Goal: Information Seeking & Learning: Learn about a topic

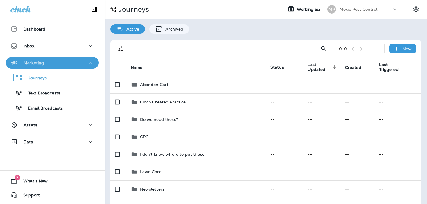
click at [79, 60] on div "Marketing" at bounding box center [52, 62] width 84 height 7
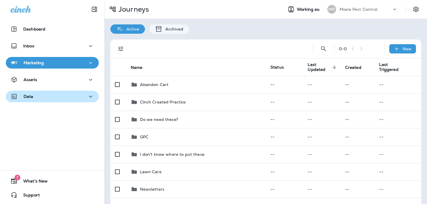
click at [47, 98] on div "Data" at bounding box center [52, 96] width 84 height 7
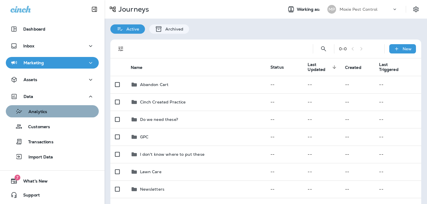
click at [46, 109] on div "Analytics" at bounding box center [27, 111] width 39 height 9
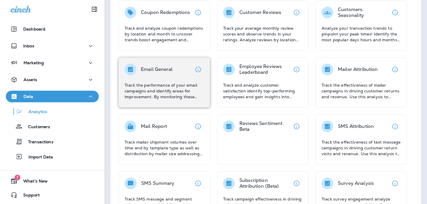
scroll to position [47, 0]
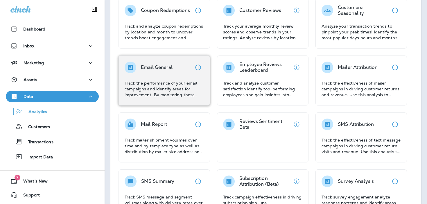
click at [183, 86] on p "Track the performance of your email campaigns and identify areas for improvemen…" at bounding box center [164, 88] width 79 height 17
